Goal: Information Seeking & Learning: Check status

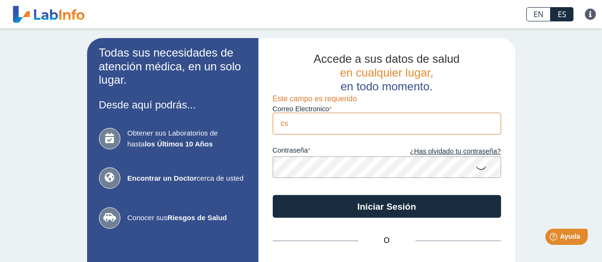
type input "c"
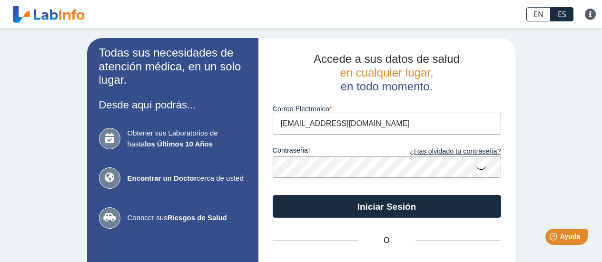
type input "[EMAIL_ADDRESS][DOMAIN_NAME]"
click at [273, 195] on button "Iniciar Sesión" at bounding box center [387, 206] width 228 height 23
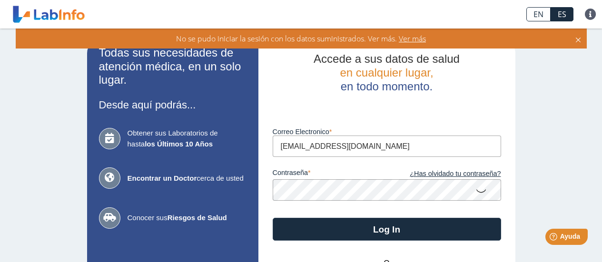
click at [273, 218] on button "Log In" at bounding box center [387, 229] width 228 height 23
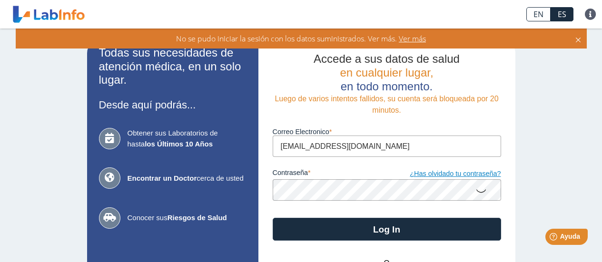
click at [442, 173] on link "¿Has olvidado tu contraseña?" at bounding box center [444, 174] width 114 height 10
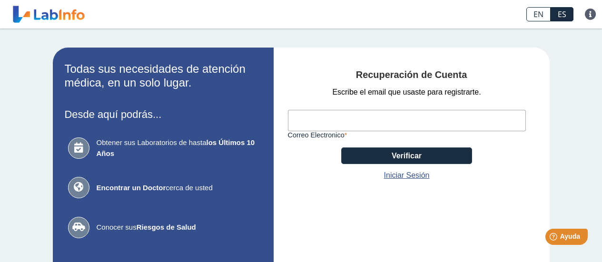
click at [453, 122] on input "Correo Electronico" at bounding box center [407, 120] width 238 height 21
type input "csantiago1821@gmail.com"
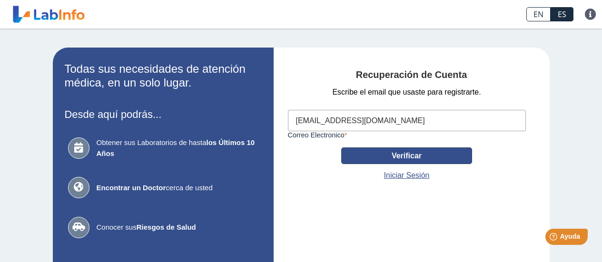
click at [411, 159] on button "Verificar" at bounding box center [406, 156] width 131 height 17
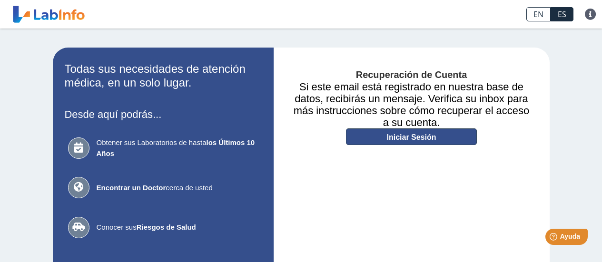
click at [403, 140] on link "Iniciar Sesión" at bounding box center [411, 136] width 131 height 17
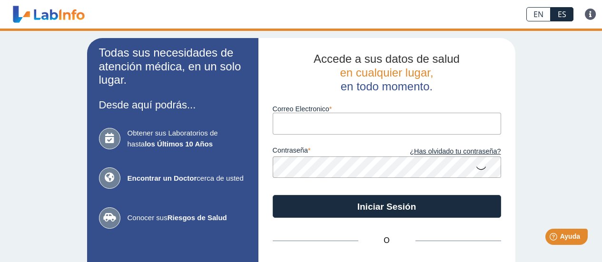
type input "Csantiago1821@gmail.com"
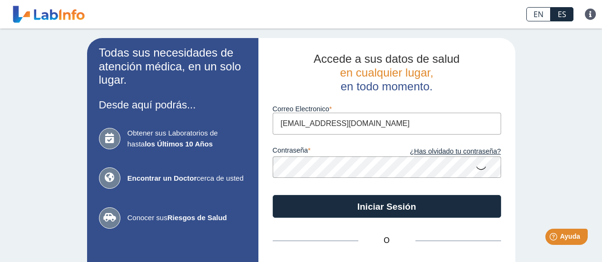
click at [338, 116] on input "Csantiago1821@gmail.com" at bounding box center [387, 123] width 228 height 21
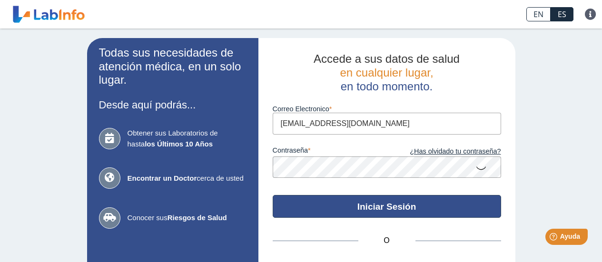
click at [378, 204] on button "Iniciar Sesión" at bounding box center [387, 206] width 228 height 23
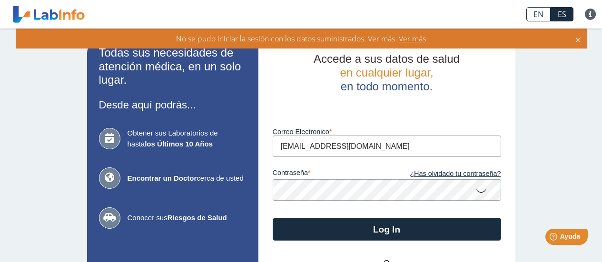
click at [258, 194] on div "Accede a sus datos de salud en cualquier lugar, en todo momento. Luego de vario…" at bounding box center [386, 210] width 257 height 345
click at [273, 218] on button "Log In" at bounding box center [387, 229] width 228 height 23
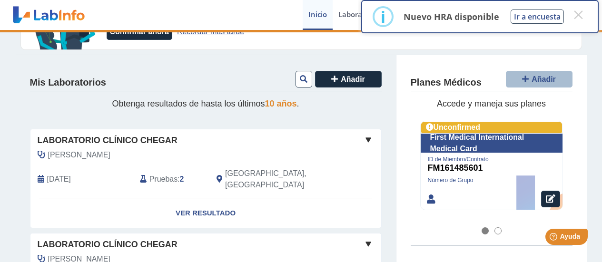
scroll to position [95, 0]
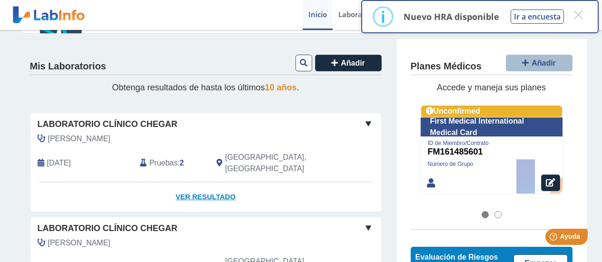
click at [218, 184] on link "Ver Resultado" at bounding box center [205, 197] width 351 height 30
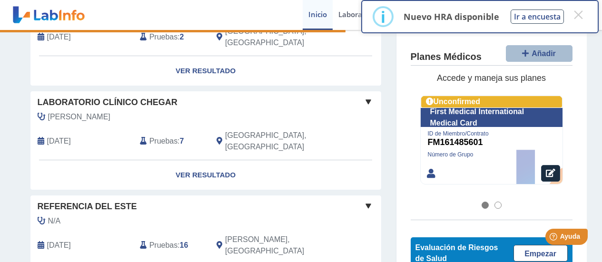
scroll to position [238, 0]
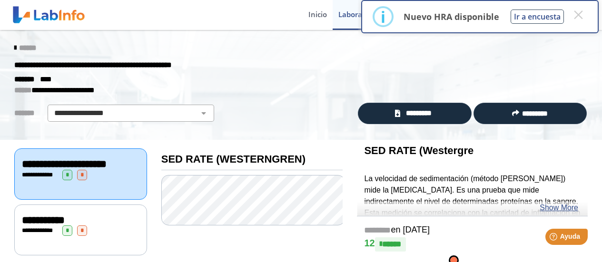
click at [14, 49] on icon at bounding box center [15, 48] width 2 height 8
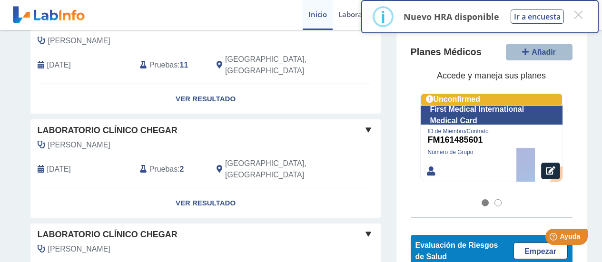
scroll to position [928, 0]
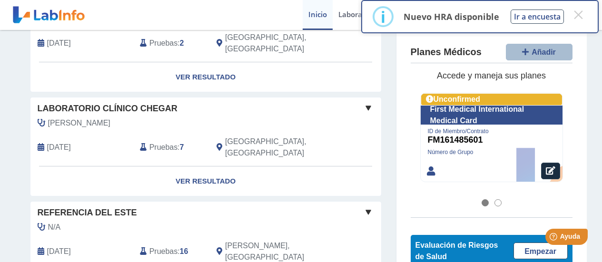
scroll to position [229, 0]
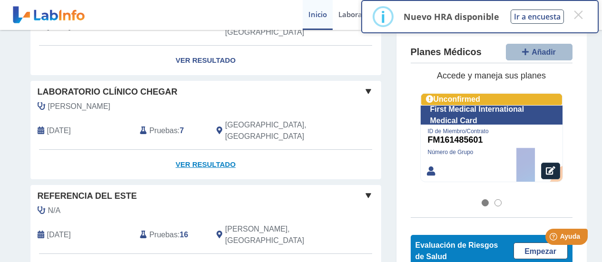
click at [198, 150] on link "Ver Resultado" at bounding box center [205, 165] width 351 height 30
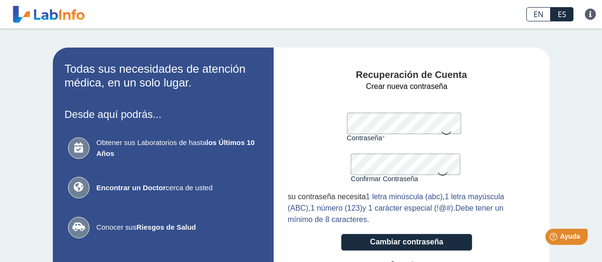
click at [341, 234] on button "Cambiar contraseña" at bounding box center [406, 242] width 131 height 17
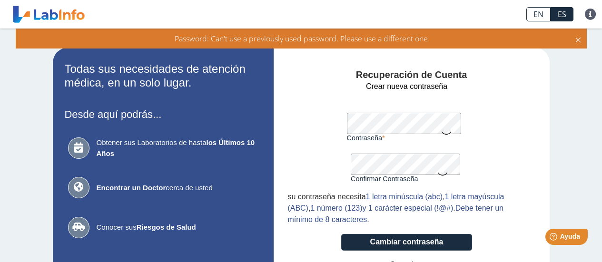
click at [341, 234] on button "Cambiar contraseña" at bounding box center [406, 242] width 131 height 17
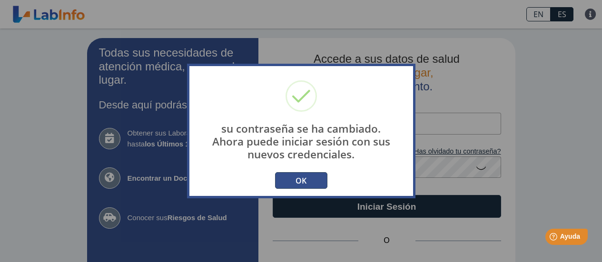
type input "Csantiago1821@gmail.com"
click at [305, 176] on button "OK" at bounding box center [301, 180] width 52 height 17
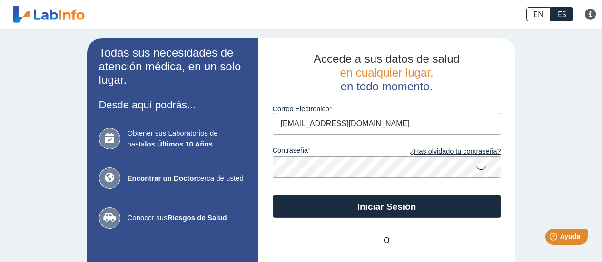
click at [254, 170] on app-login "Todas sus necesidades de atención médica, en un solo lugar. Desde aquí podrás..…" at bounding box center [301, 199] width 428 height 322
click at [273, 195] on button "Iniciar Sesión" at bounding box center [387, 206] width 228 height 23
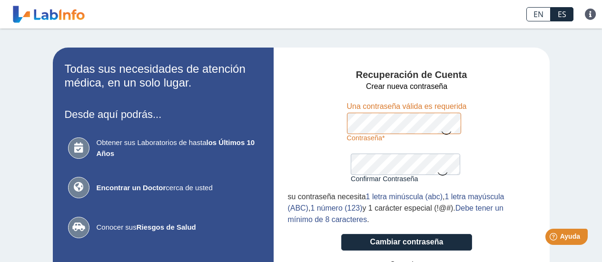
click at [438, 176] on icon at bounding box center [442, 173] width 11 height 19
click at [439, 177] on icon at bounding box center [442, 172] width 11 height 17
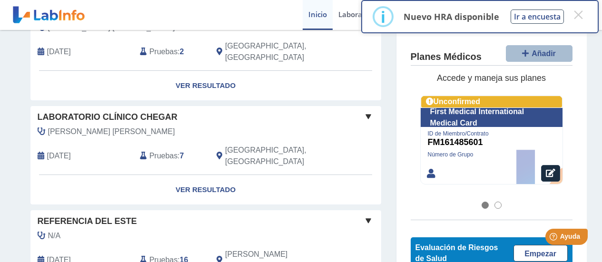
scroll to position [190, 0]
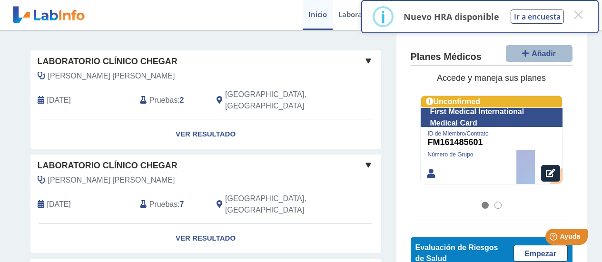
scroll to position [190, 0]
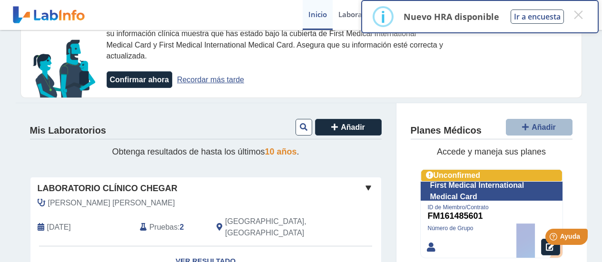
scroll to position [48, 0]
